Goal: Task Accomplishment & Management: Complete application form

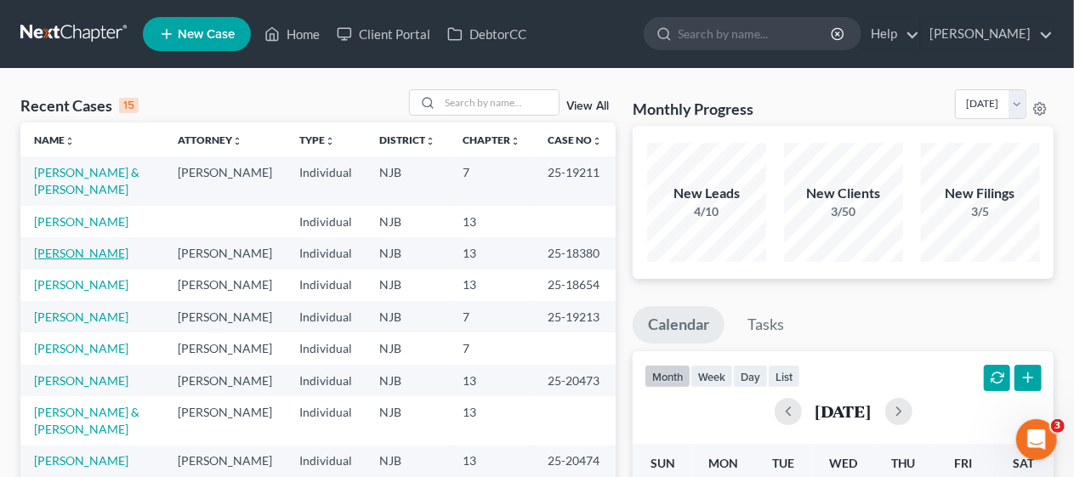
click at [107, 255] on link "[PERSON_NAME]" at bounding box center [81, 253] width 94 height 14
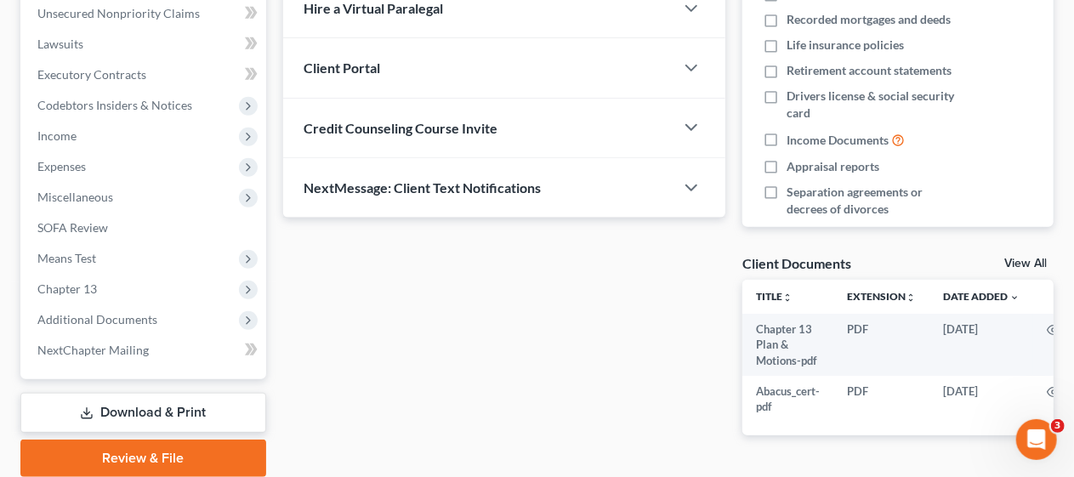
scroll to position [425, 0]
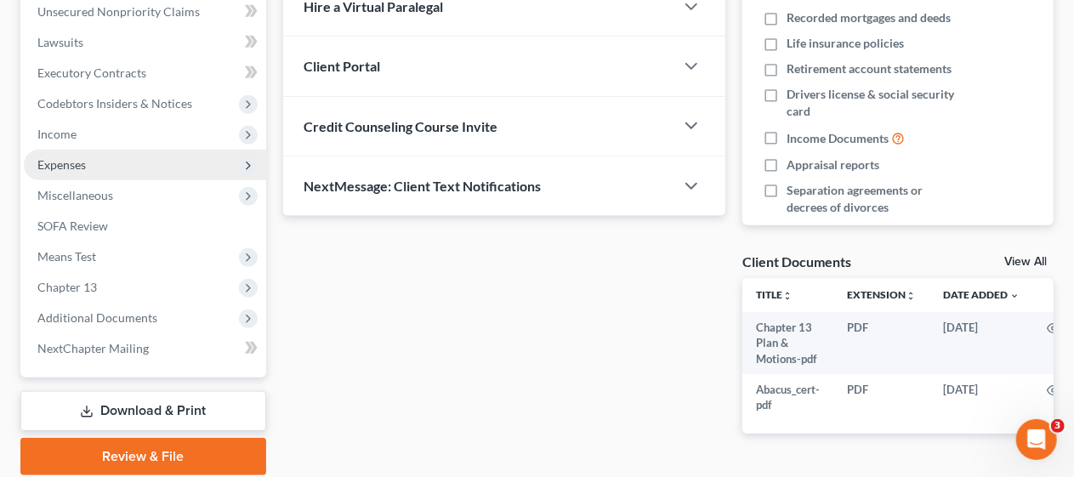
click at [176, 161] on span "Expenses" at bounding box center [145, 165] width 242 height 31
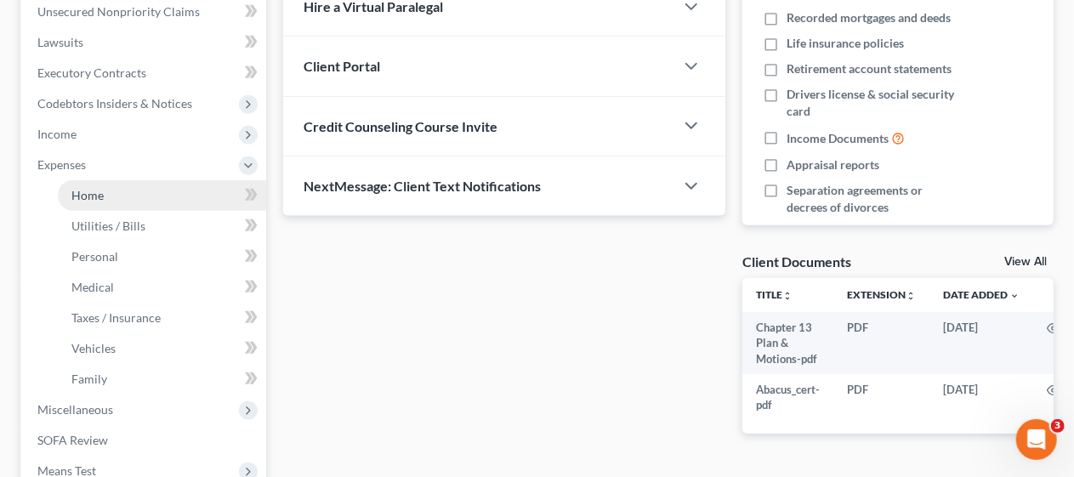
click at [187, 198] on link "Home" at bounding box center [162, 195] width 208 height 31
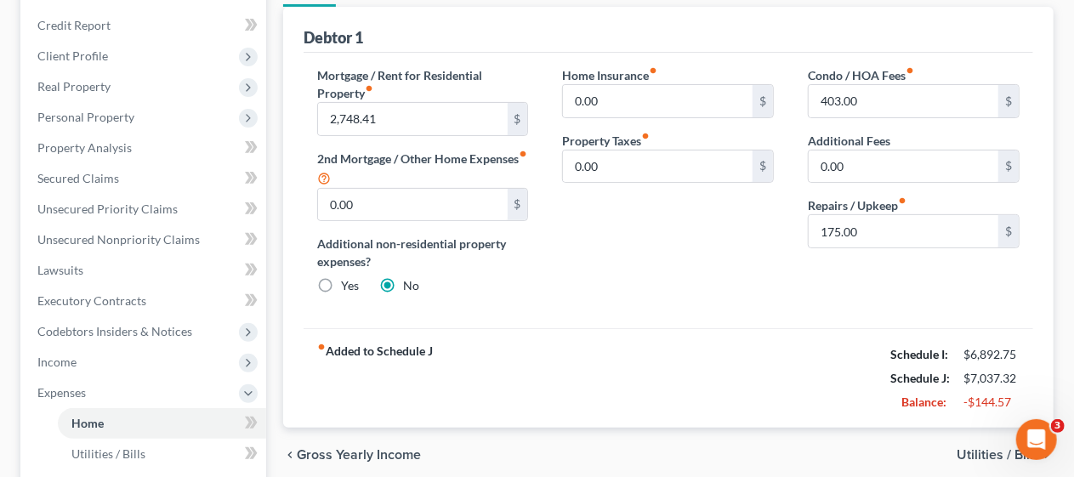
scroll to position [255, 0]
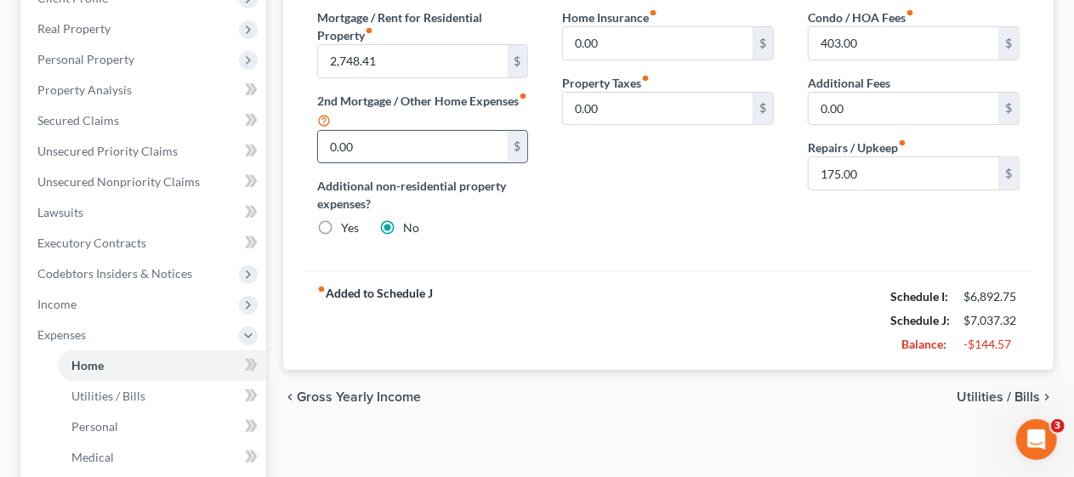
click at [328, 140] on input "0.00" at bounding box center [413, 147] width 190 height 32
type input "504.94"
click at [587, 253] on div "Mortgage / Rent for Residential Property fiber_manual_record 2,748.41 $ 2nd Mor…" at bounding box center [668, 133] width 729 height 276
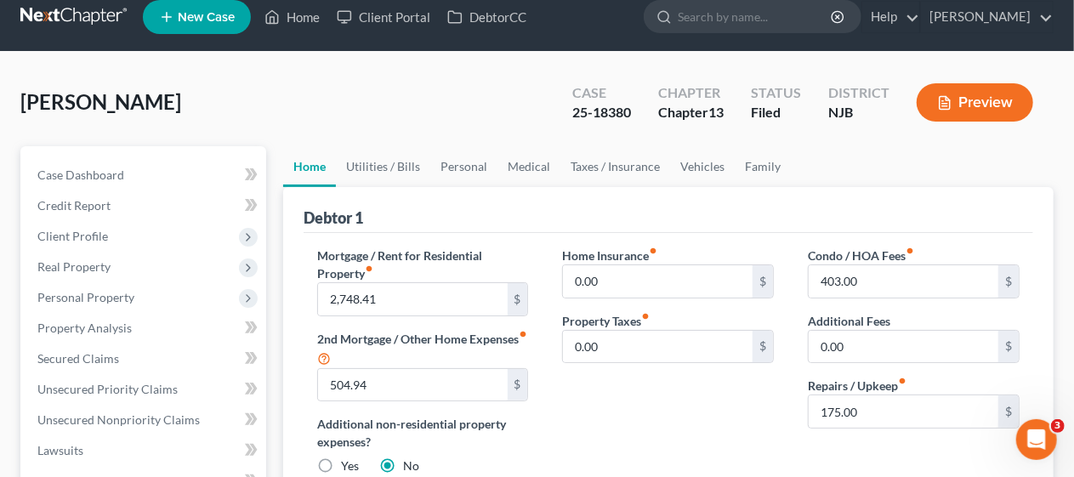
scroll to position [0, 0]
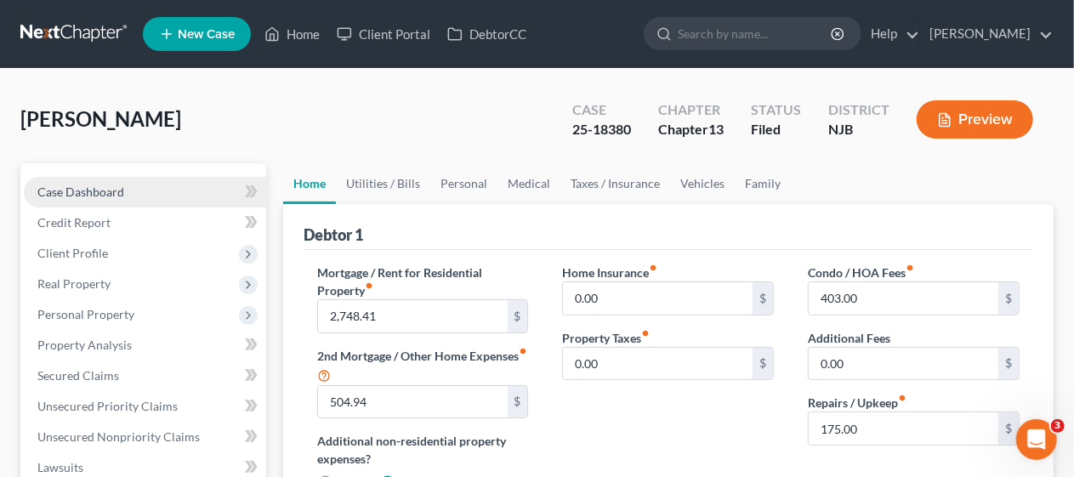
click at [116, 188] on span "Case Dashboard" at bounding box center [80, 191] width 87 height 14
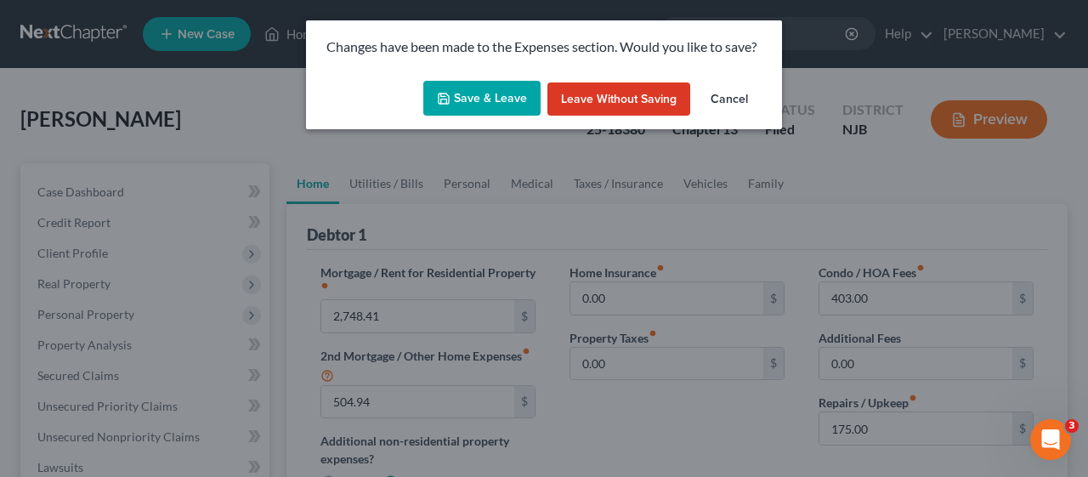
click at [469, 95] on button "Save & Leave" at bounding box center [481, 99] width 117 height 36
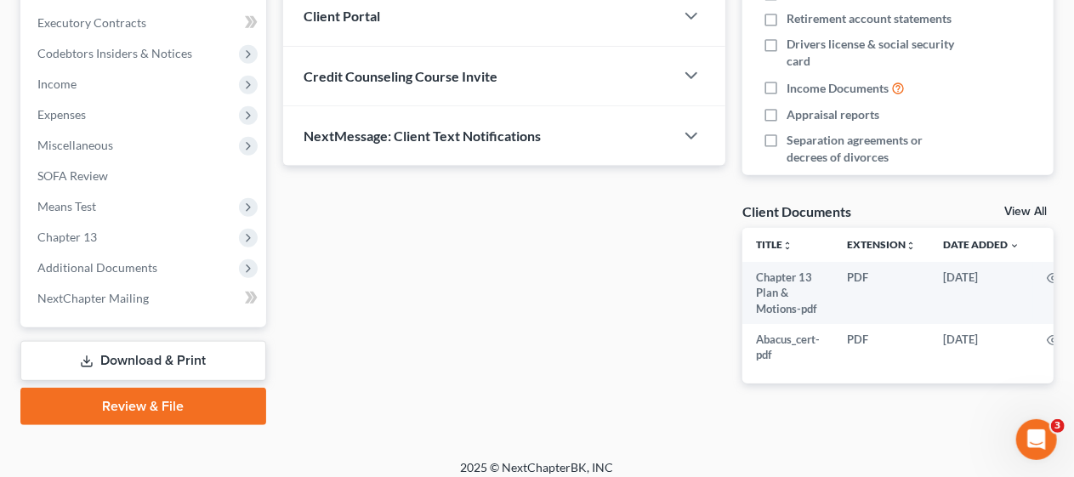
scroll to position [487, 0]
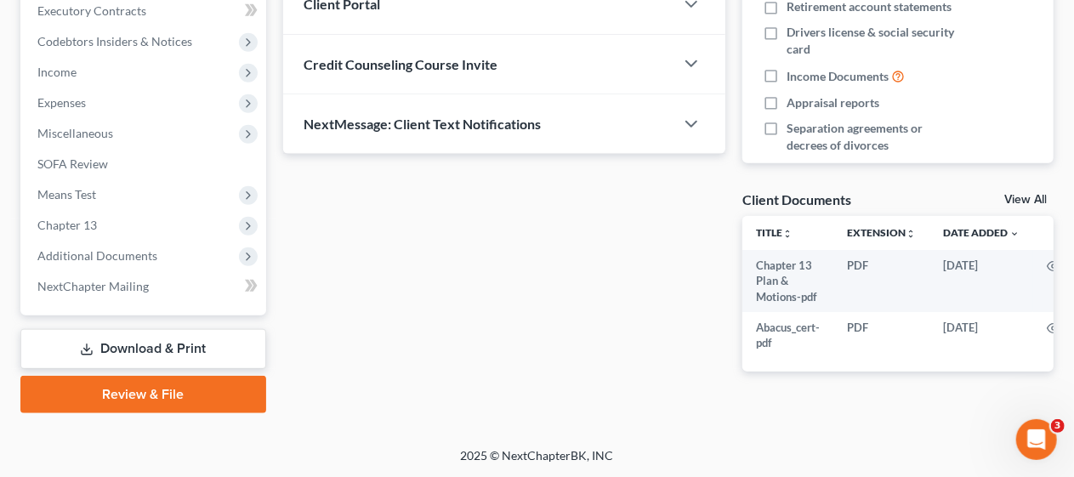
click at [168, 343] on link "Download & Print" at bounding box center [143, 349] width 246 height 40
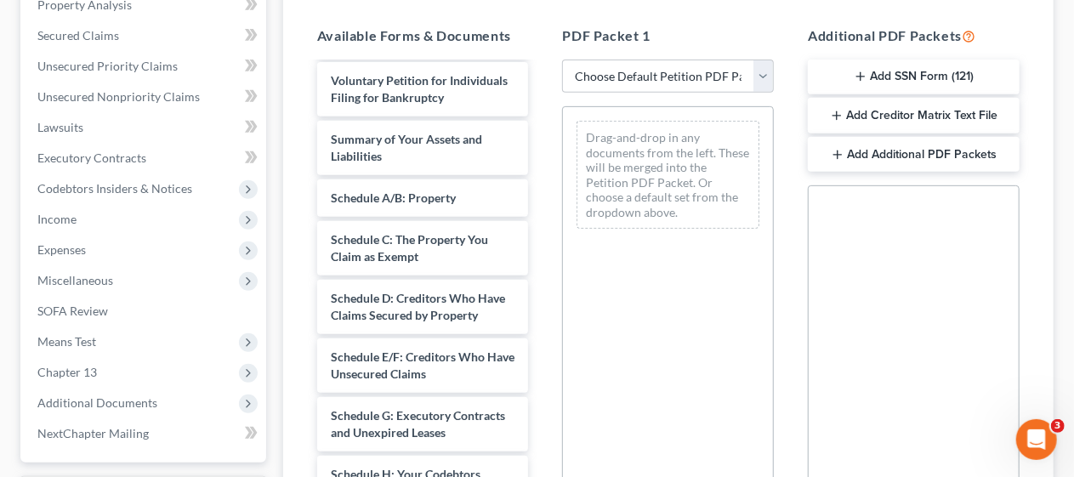
scroll to position [170, 0]
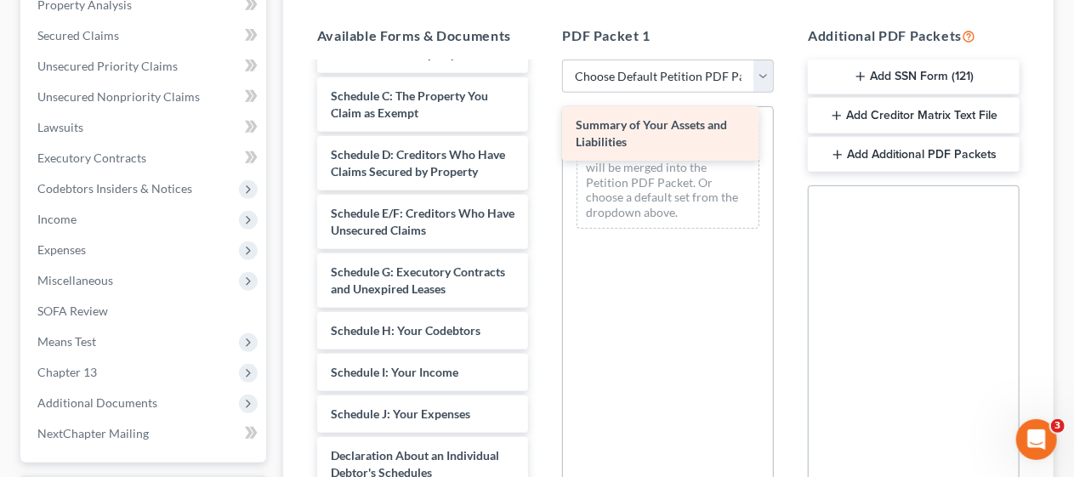
drag, startPoint x: 379, startPoint y: 91, endPoint x: 624, endPoint y: 129, distance: 247.8
click at [542, 129] on div "Summary of Your Assets and Liabilities Chapter 13 Plan & Motions-pdf Abacus_cer…" at bounding box center [423, 369] width 239 height 950
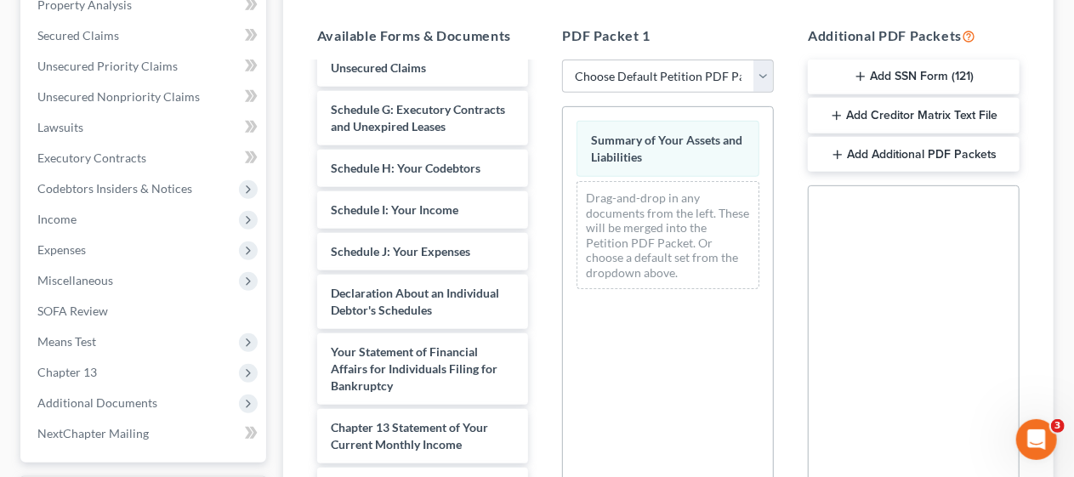
scroll to position [370, 0]
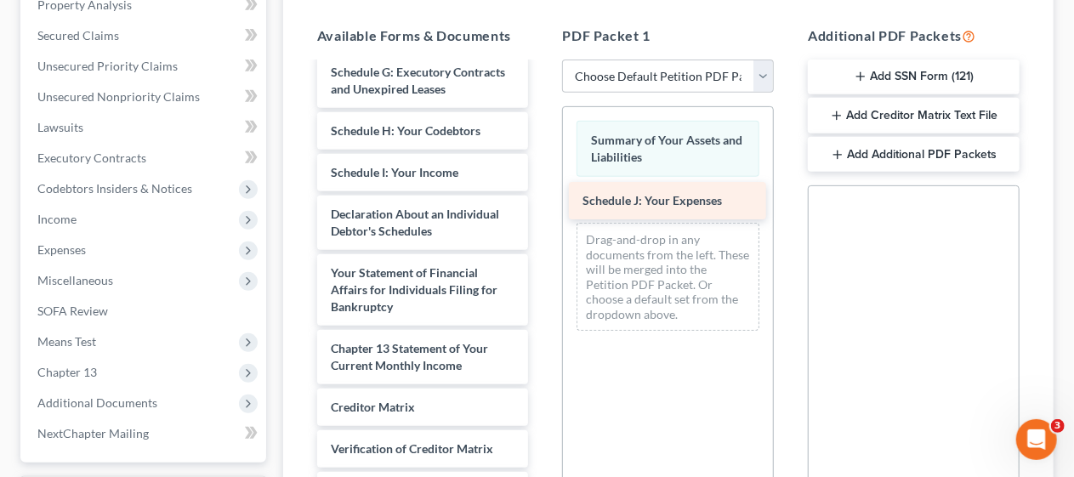
drag, startPoint x: 383, startPoint y: 279, endPoint x: 634, endPoint y: 199, distance: 264.0
click at [542, 199] on div "Schedule J: Your Expenses Chapter 13 Plan & Motions-pdf Abacus_cert-pdf Volunta…" at bounding box center [423, 148] width 239 height 908
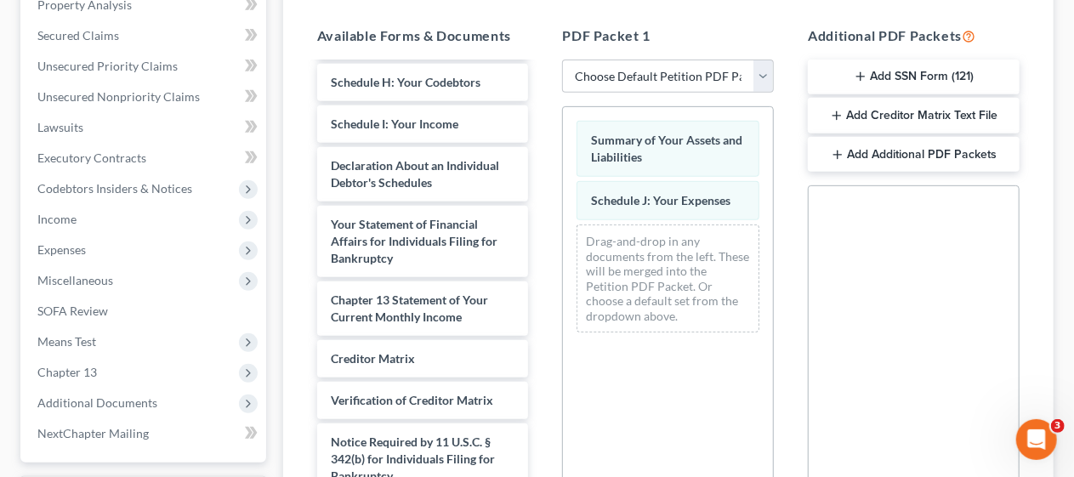
scroll to position [420, 0]
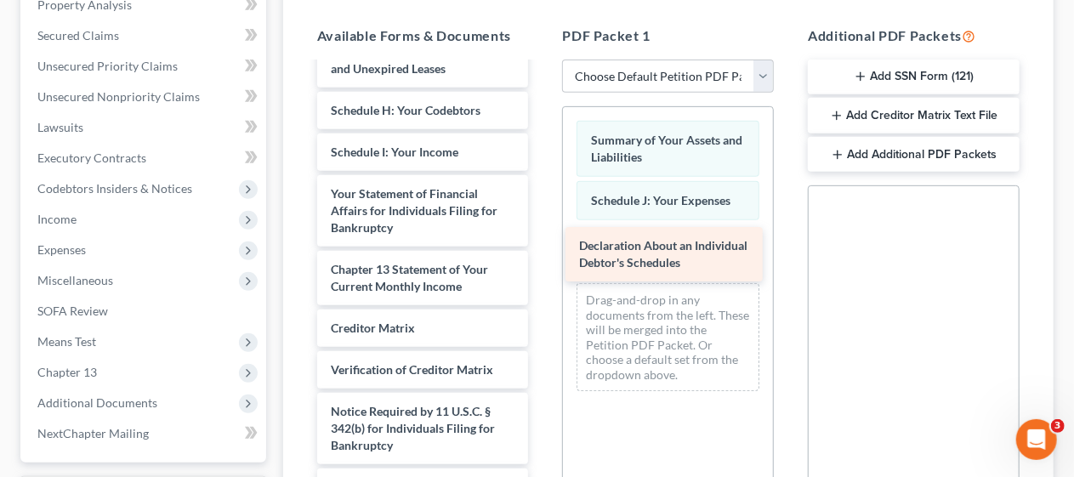
drag, startPoint x: 378, startPoint y: 241, endPoint x: 627, endPoint y: 257, distance: 248.7
click at [542, 257] on div "Declaration About an Individual Debtor's Schedules Chapter 13 Plan & Motions-pd…" at bounding box center [423, 98] width 239 height 849
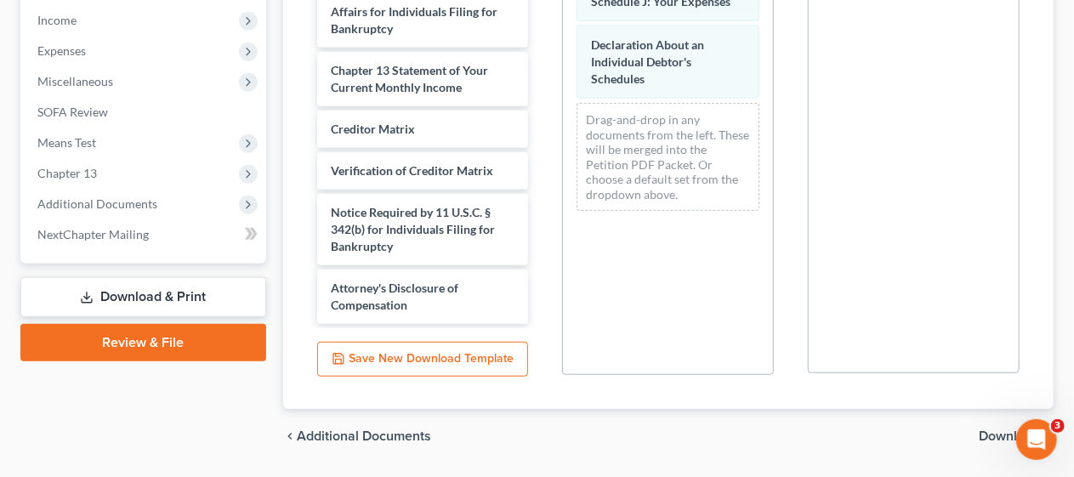
scroll to position [588, 0]
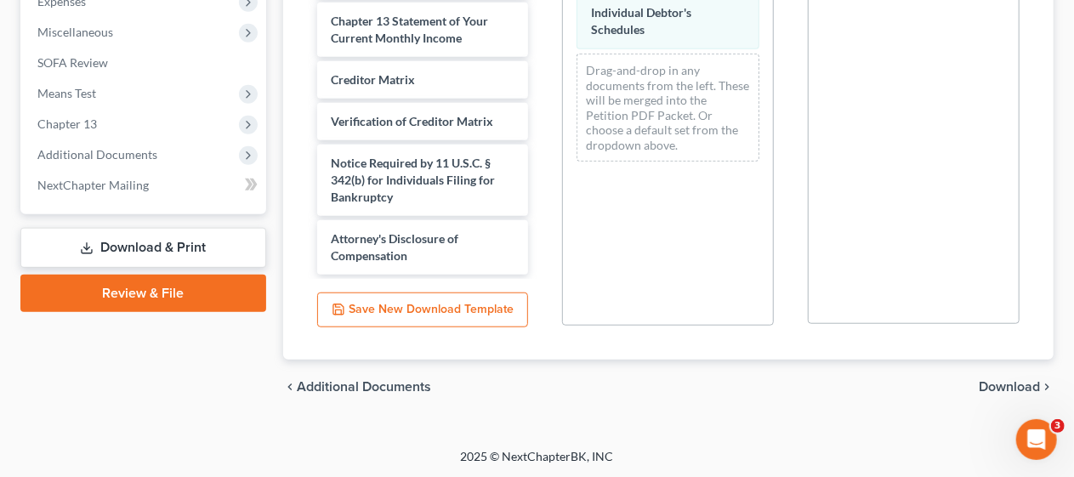
click at [173, 244] on link "Download & Print" at bounding box center [143, 248] width 246 height 40
click at [162, 244] on link "Download & Print" at bounding box center [143, 248] width 246 height 40
click at [1003, 381] on span "Download" at bounding box center [1009, 387] width 61 height 14
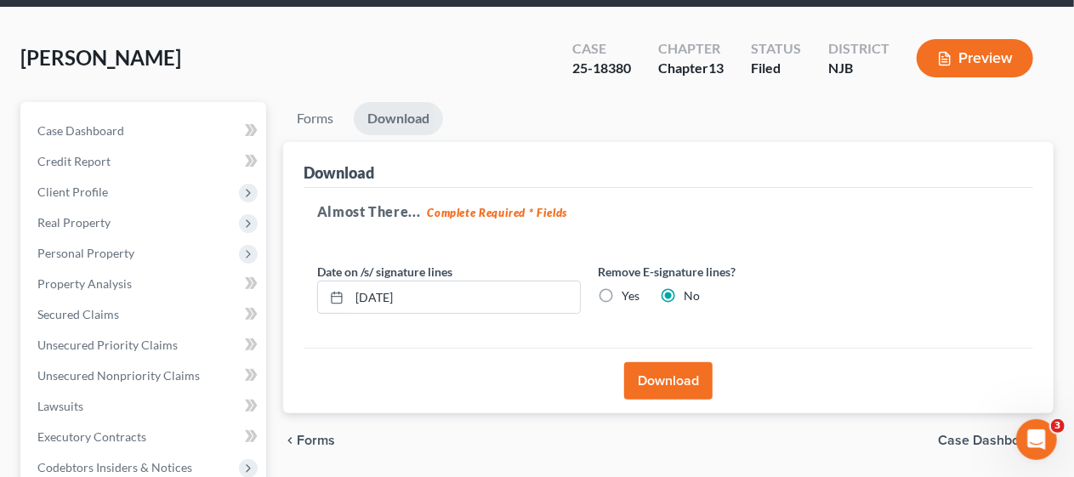
scroll to position [60, 0]
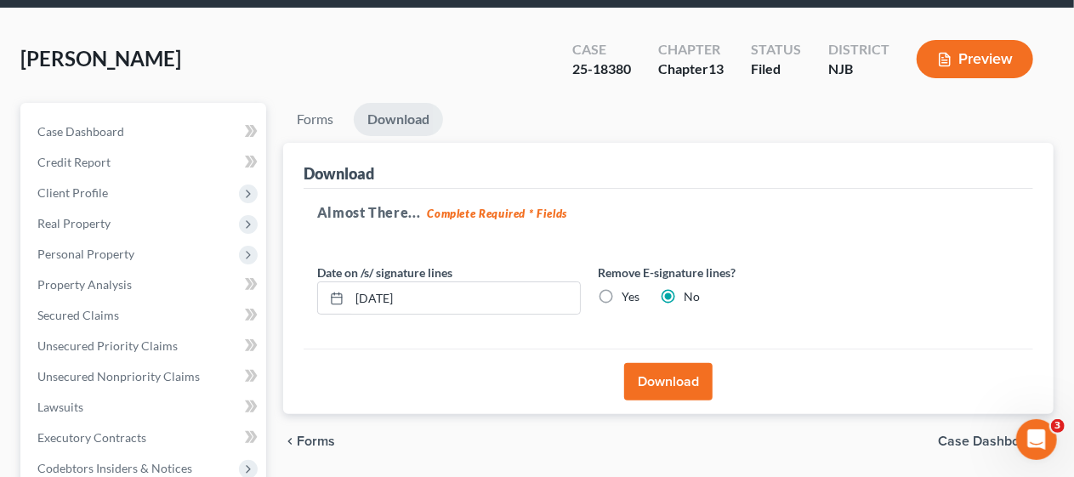
click at [674, 379] on button "Download" at bounding box center [668, 381] width 88 height 37
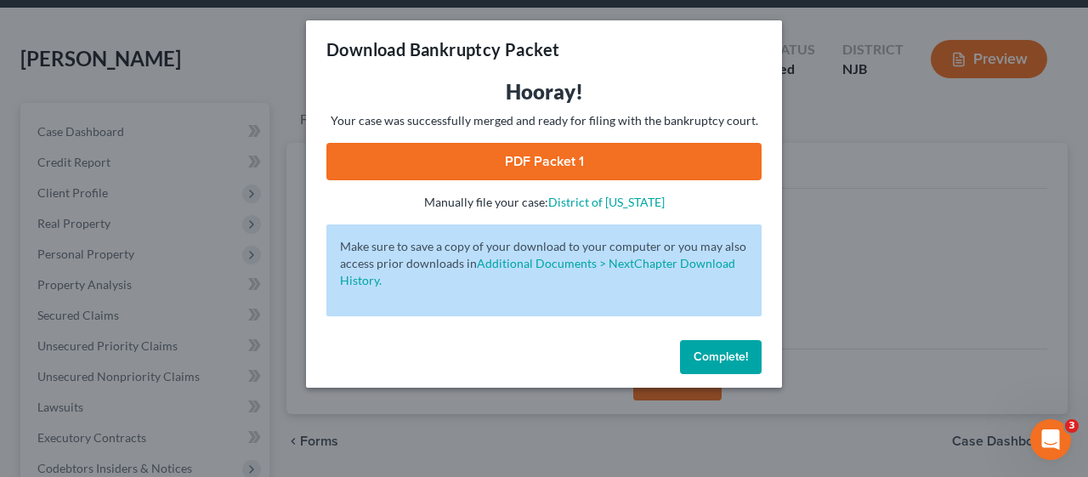
click at [576, 158] on link "PDF Packet 1" at bounding box center [543, 161] width 435 height 37
drag, startPoint x: 725, startPoint y: 357, endPoint x: 675, endPoint y: 332, distance: 56.3
click at [725, 357] on span "Complete!" at bounding box center [721, 356] width 54 height 14
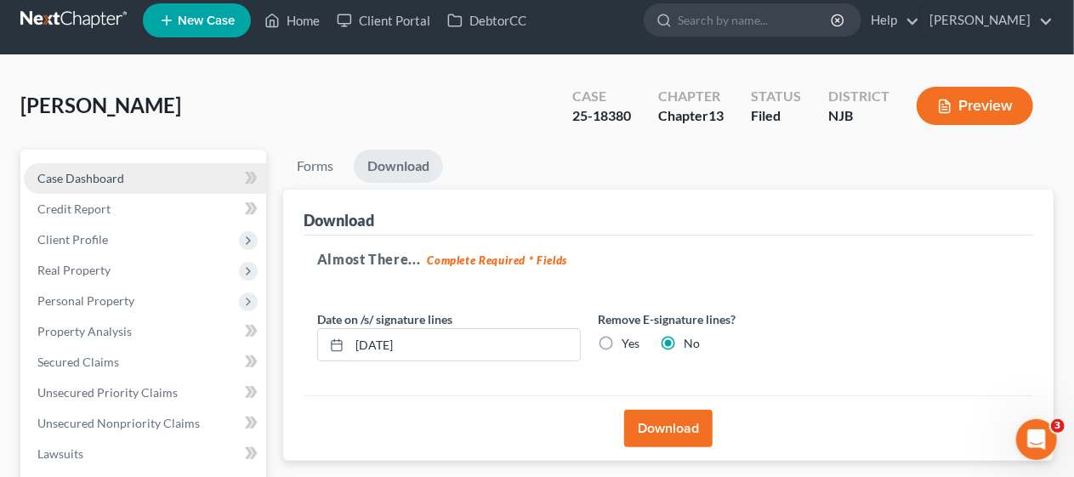
scroll to position [0, 0]
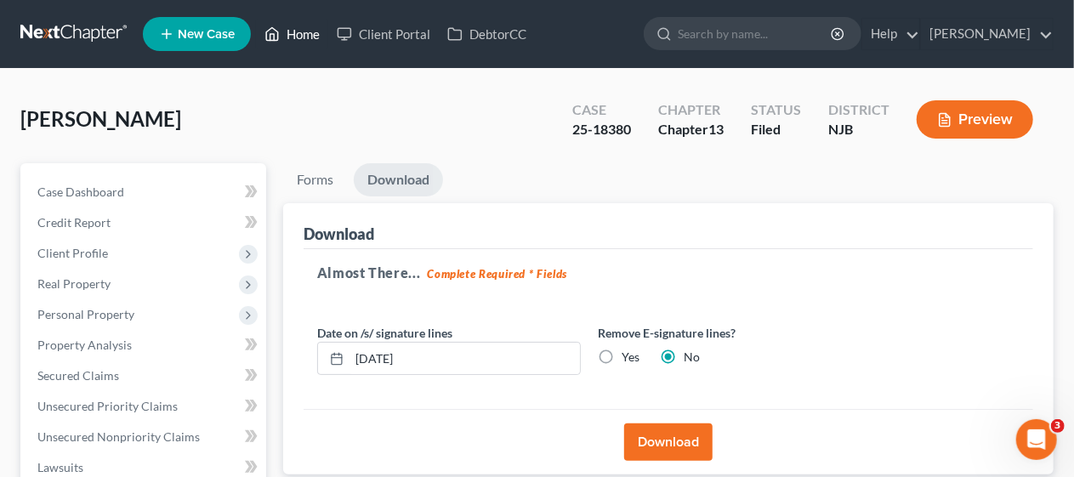
click at [306, 33] on link "Home" at bounding box center [292, 34] width 72 height 31
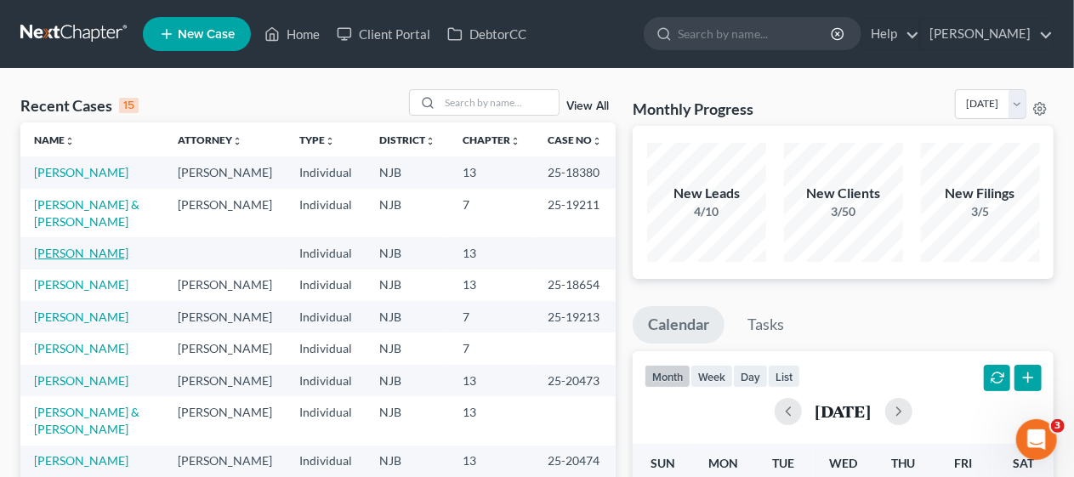
click at [114, 260] on link "[PERSON_NAME]" at bounding box center [81, 253] width 94 height 14
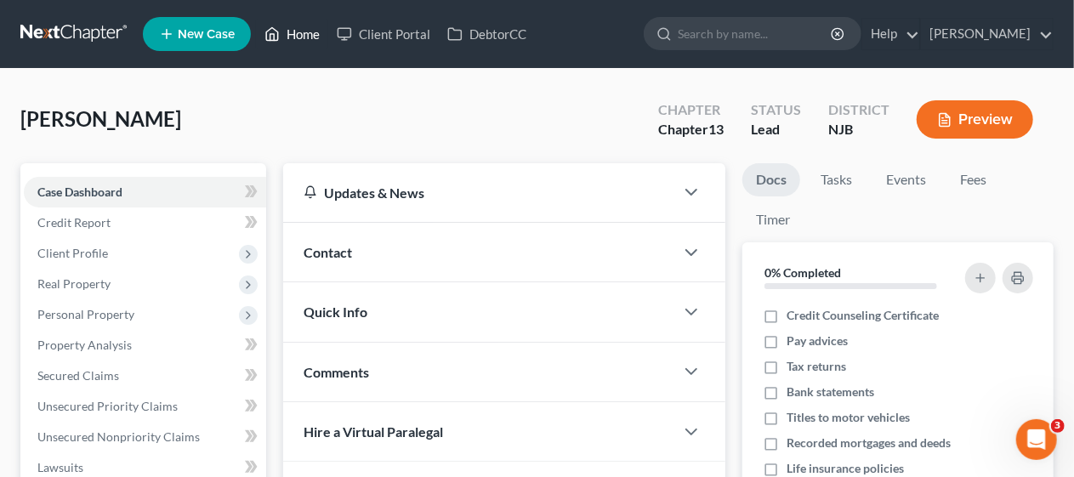
click at [303, 26] on link "Home" at bounding box center [292, 34] width 72 height 31
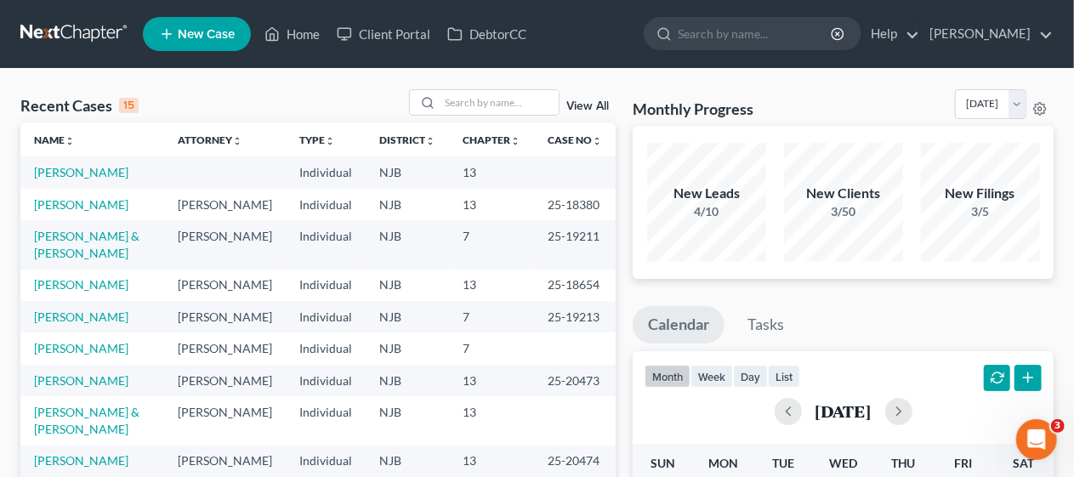
click at [315, 92] on div "Recent Cases 15 View All" at bounding box center [317, 105] width 595 height 33
